Goal: Find contact information: Find contact information

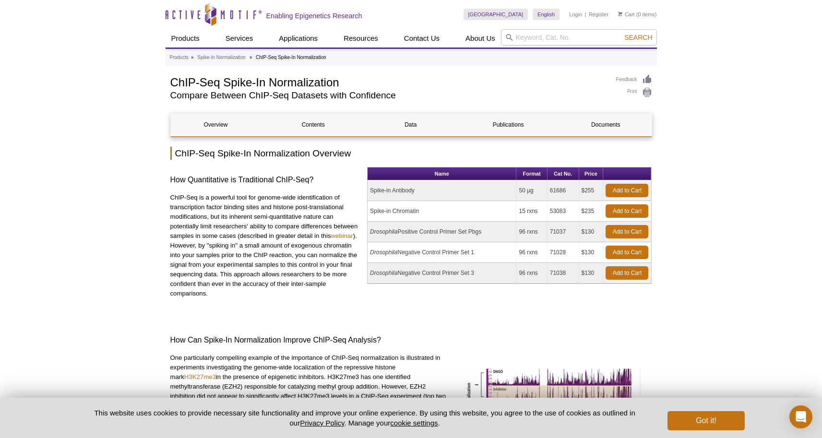
click at [372, 193] on td "Spike-in Antibody" at bounding box center [442, 190] width 149 height 21
drag, startPoint x: 372, startPoint y: 193, endPoint x: 596, endPoint y: 192, distance: 223.7
click at [600, 188] on tr "Spike-in Antibody 50 µg 61686 $255 Add to Cart" at bounding box center [510, 190] width 284 height 21
copy tr "Spike-in Antibody 50 µg 61686 $255"
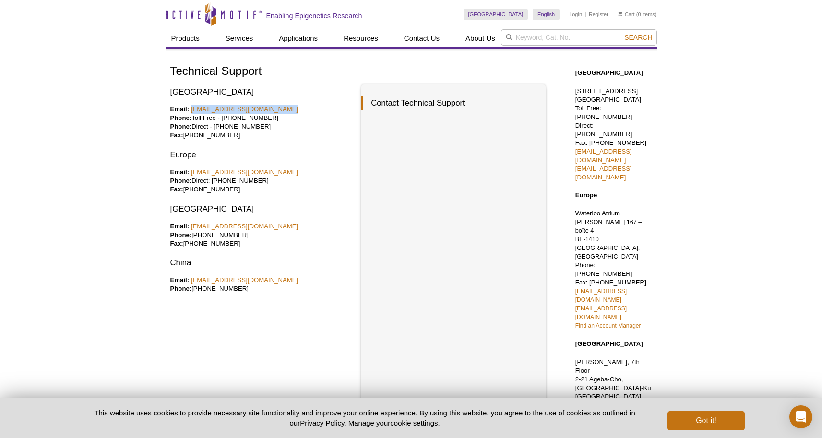
drag, startPoint x: 283, startPoint y: 106, endPoint x: 191, endPoint y: 111, distance: 92.3
click at [191, 111] on p "Email: tech_service@activemotif.com Phone: Toll Free - 877 222 9543 Phone: Dire…" at bounding box center [262, 122] width 184 height 35
copy link "tech_service@activemotif.com"
